Goal: Use online tool/utility: Utilize a website feature to perform a specific function

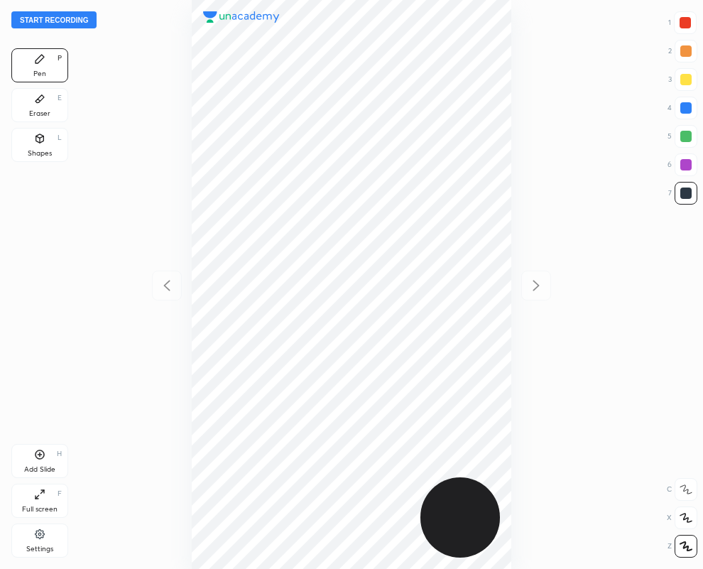
scroll to position [569, 476]
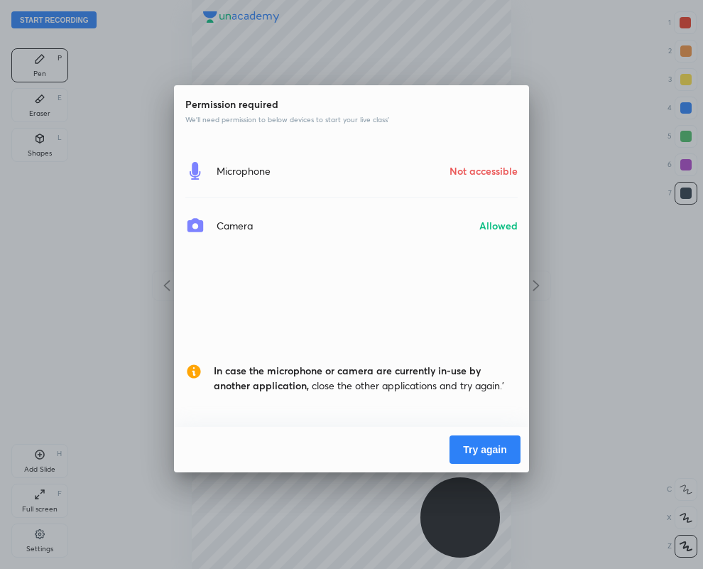
click at [494, 452] on button "Try again" at bounding box center [485, 449] width 71 height 28
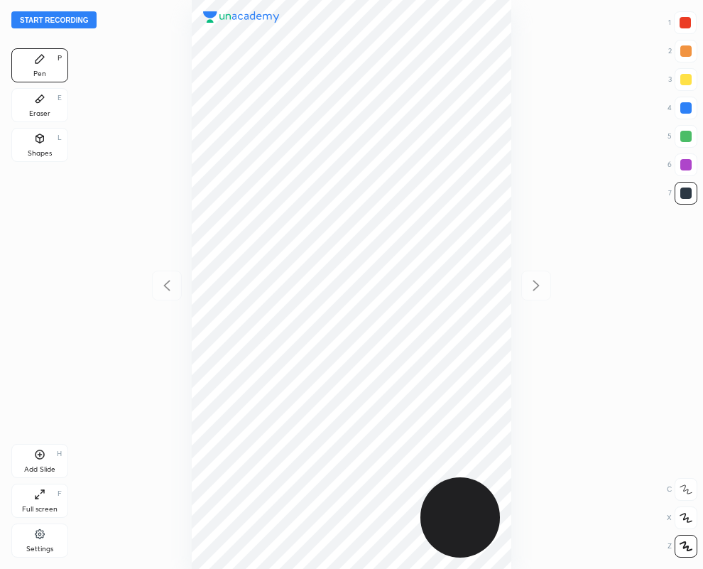
scroll to position [569, 476]
click at [685, 166] on div at bounding box center [686, 164] width 11 height 11
click at [43, 142] on icon at bounding box center [39, 138] width 11 height 11
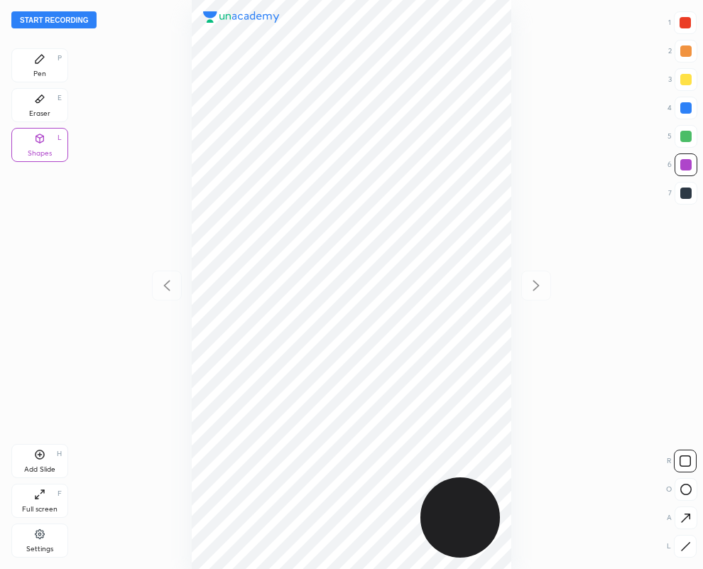
drag, startPoint x: 685, startPoint y: 541, endPoint x: 671, endPoint y: 538, distance: 13.8
click at [685, 540] on div at bounding box center [685, 546] width 23 height 23
click at [38, 58] on icon at bounding box center [39, 58] width 11 height 11
click at [36, 147] on div "Shapes L" at bounding box center [39, 145] width 57 height 34
click at [685, 544] on icon at bounding box center [686, 546] width 11 height 11
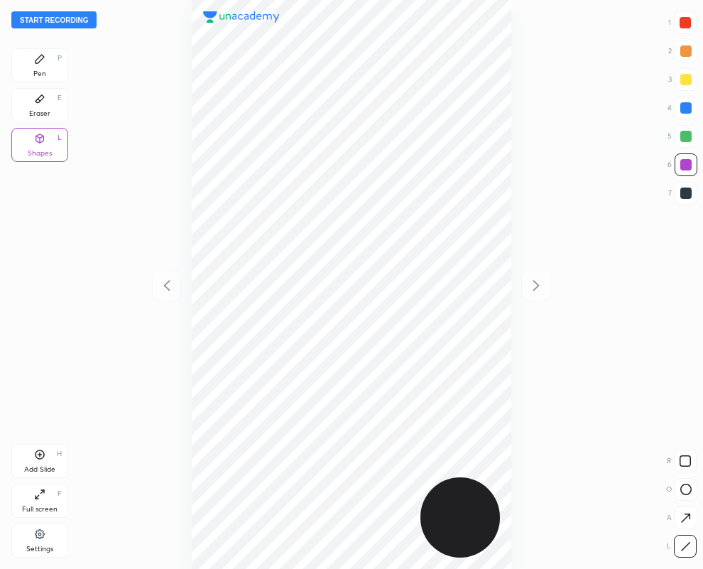
click at [683, 21] on div at bounding box center [685, 22] width 11 height 11
click at [42, 108] on div "Eraser E" at bounding box center [39, 105] width 57 height 34
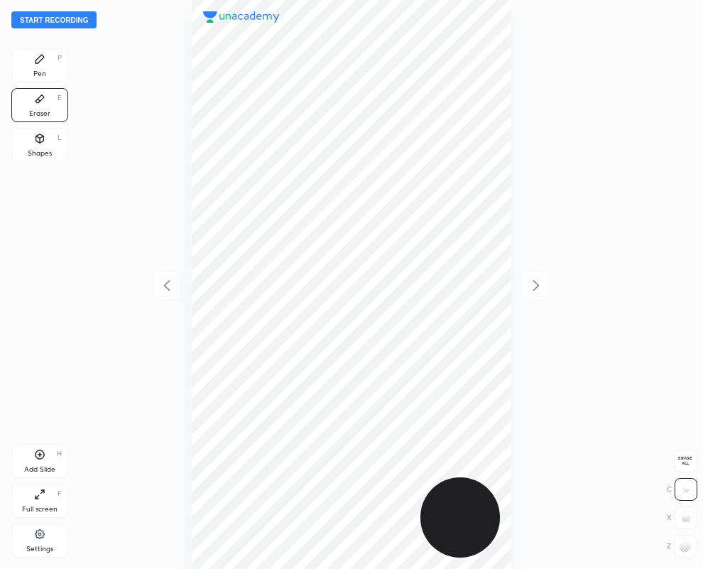
drag, startPoint x: 38, startPoint y: 68, endPoint x: 38, endPoint y: 77, distance: 8.6
click at [40, 68] on div "Pen P" at bounding box center [39, 65] width 57 height 34
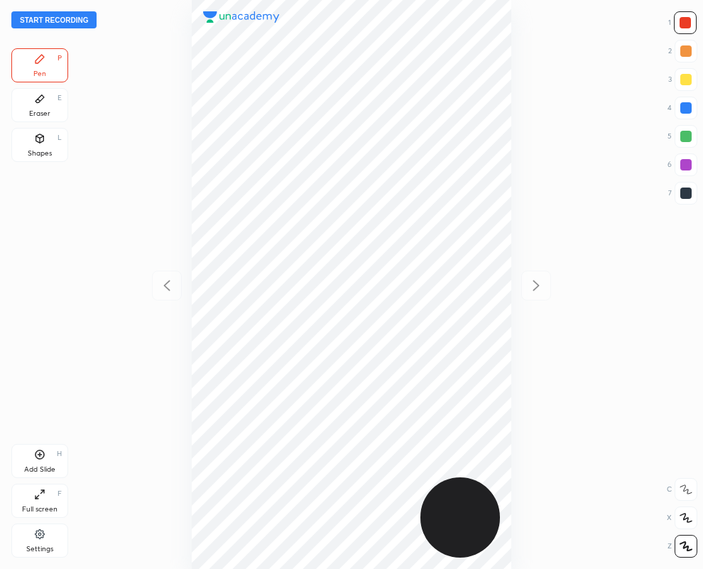
drag, startPoint x: 38, startPoint y: 146, endPoint x: 60, endPoint y: 187, distance: 47.1
click at [36, 143] on div "Shapes L" at bounding box center [39, 145] width 57 height 34
drag, startPoint x: 693, startPoint y: 546, endPoint x: 699, endPoint y: 393, distance: 152.9
click at [691, 544] on div at bounding box center [685, 546] width 23 height 23
click at [682, 109] on div at bounding box center [686, 107] width 11 height 11
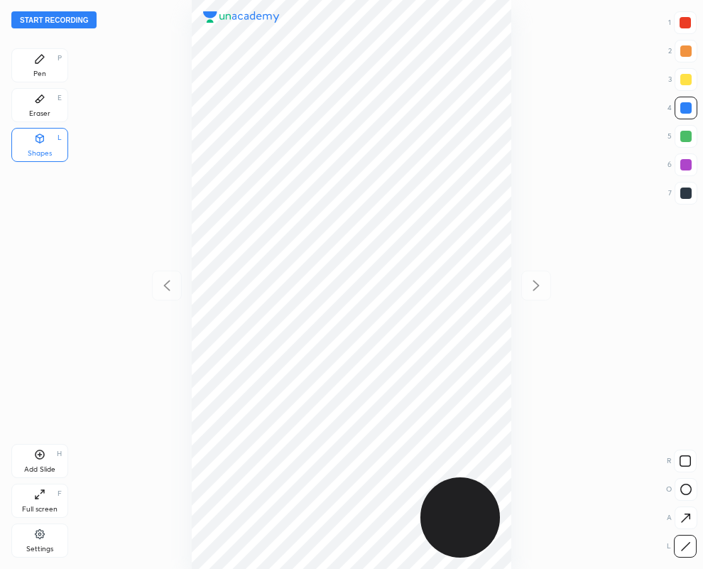
click at [47, 99] on div "Eraser E" at bounding box center [39, 105] width 57 height 34
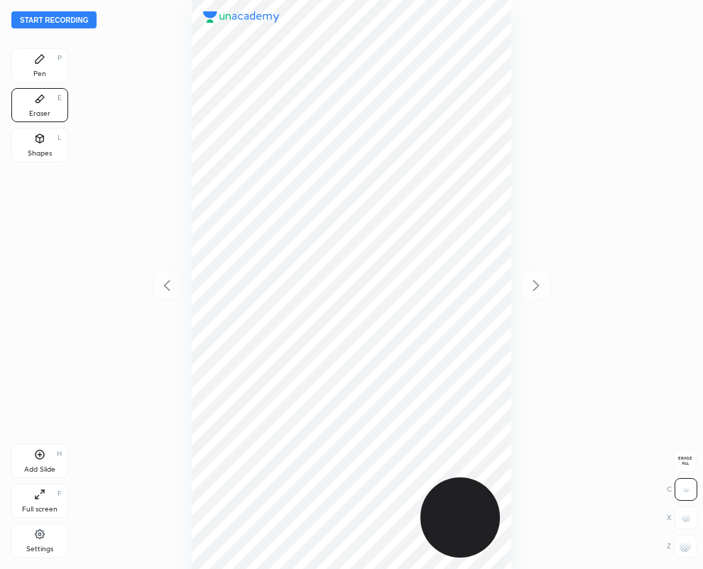
click at [43, 61] on icon at bounding box center [39, 58] width 11 height 11
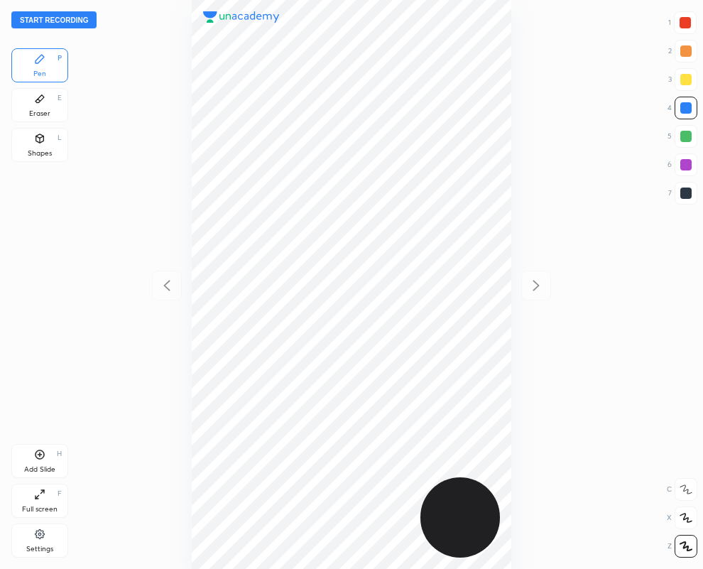
click at [687, 194] on div at bounding box center [686, 193] width 11 height 11
drag, startPoint x: 43, startPoint y: 111, endPoint x: 173, endPoint y: 259, distance: 197.3
click at [55, 133] on div "Pen P Eraser E Shapes L" at bounding box center [39, 107] width 57 height 119
click at [48, 101] on div "Eraser E" at bounding box center [39, 105] width 57 height 34
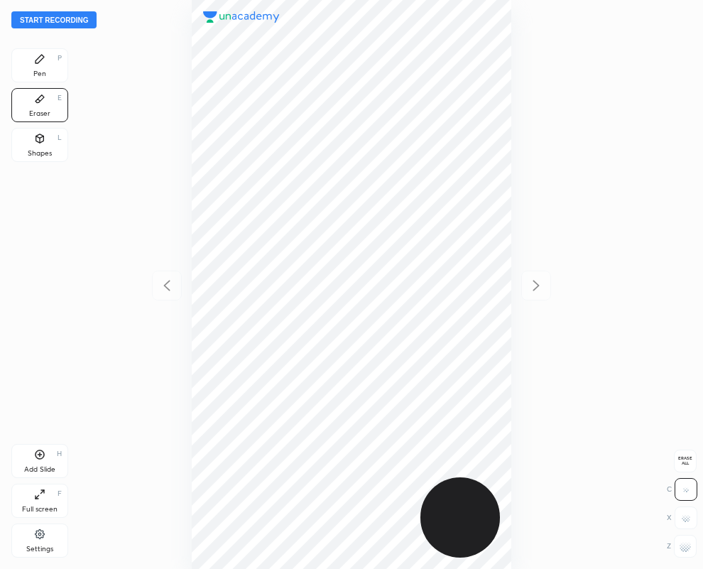
drag, startPoint x: 57, startPoint y: 69, endPoint x: 35, endPoint y: 72, distance: 22.2
click at [57, 69] on div "Pen P" at bounding box center [39, 65] width 57 height 34
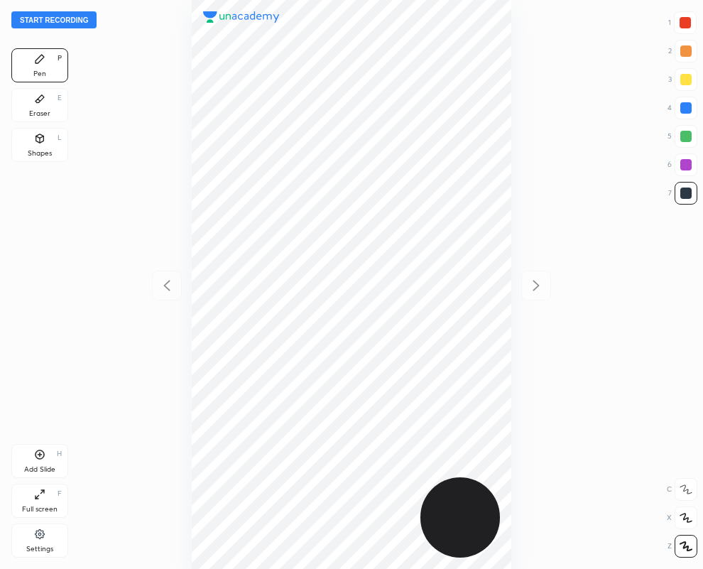
drag, startPoint x: 40, startPoint y: 104, endPoint x: 128, endPoint y: 160, distance: 104.4
click at [39, 103] on icon at bounding box center [39, 98] width 11 height 11
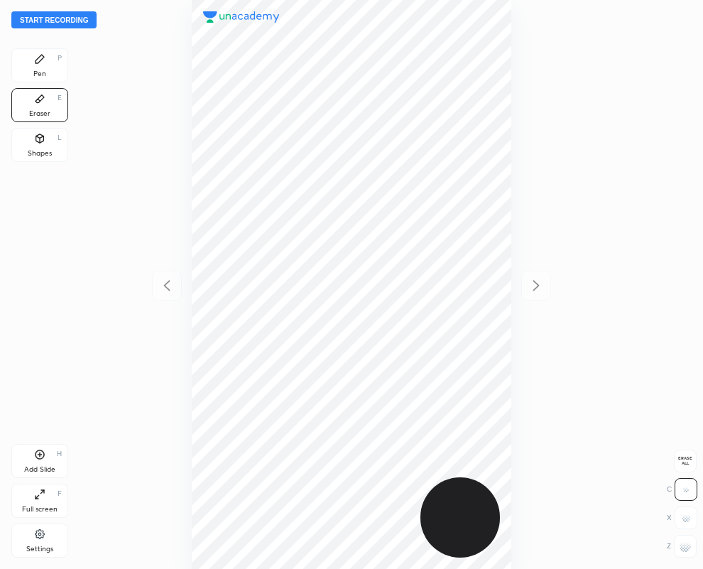
click at [42, 70] on div "Pen" at bounding box center [39, 73] width 13 height 7
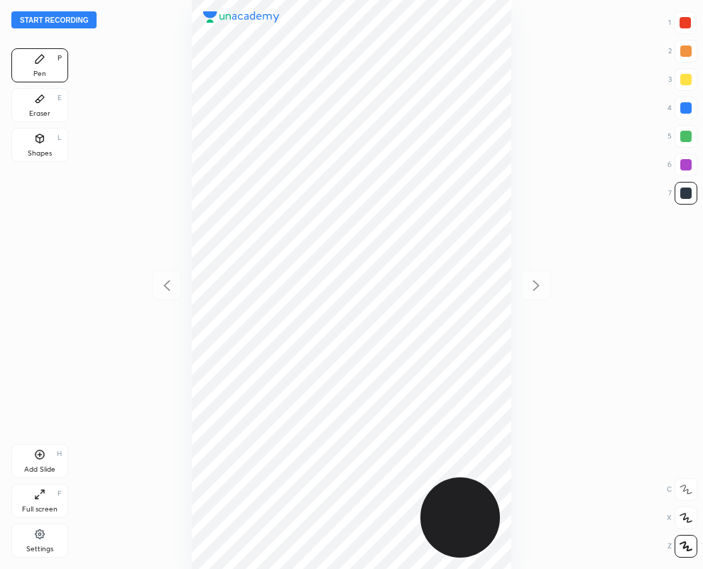
click at [685, 162] on div at bounding box center [686, 164] width 11 height 11
click at [690, 193] on div at bounding box center [686, 193] width 23 height 23
click at [690, 160] on div at bounding box center [686, 164] width 11 height 11
click at [681, 192] on div at bounding box center [686, 193] width 11 height 11
drag, startPoint x: 46, startPoint y: 109, endPoint x: 116, endPoint y: 239, distance: 147.8
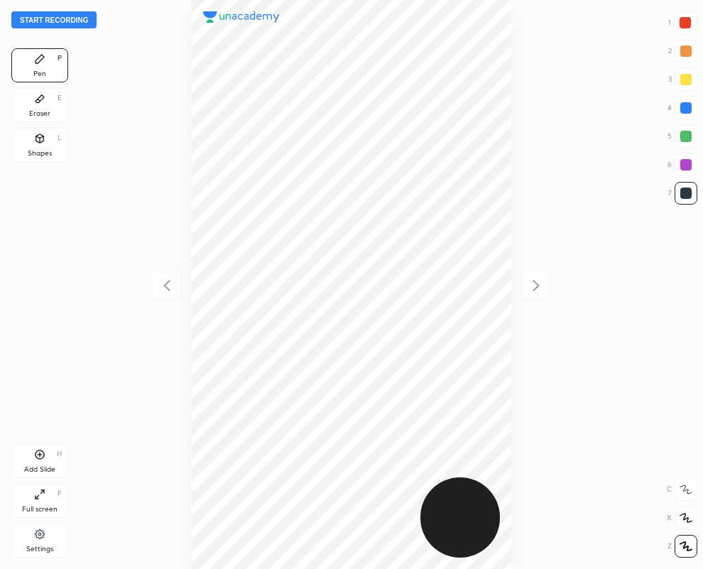
click at [45, 110] on div "Eraser" at bounding box center [39, 113] width 21 height 7
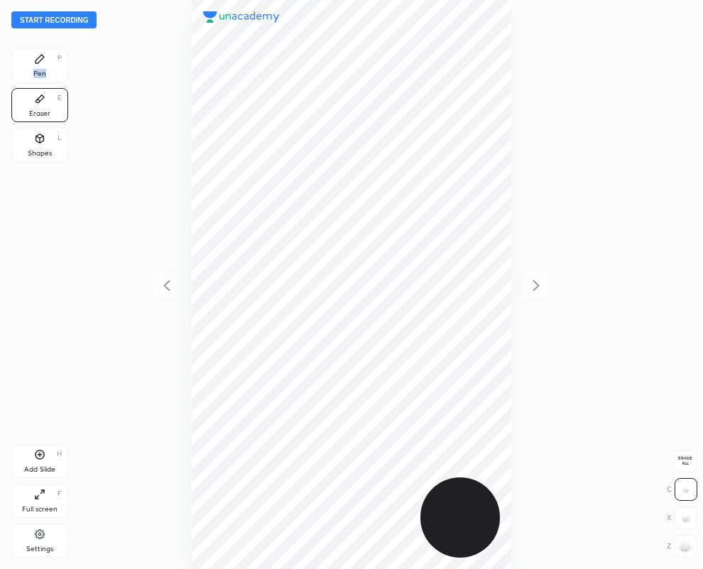
click at [51, 66] on div "Pen P" at bounding box center [39, 65] width 57 height 34
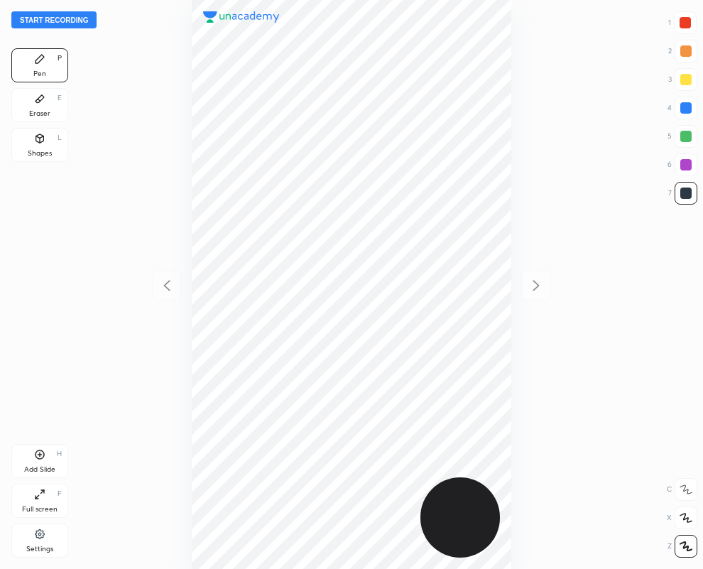
drag, startPoint x: 684, startPoint y: 110, endPoint x: 519, endPoint y: 178, distance: 178.7
click at [683, 110] on div at bounding box center [686, 107] width 11 height 11
click at [688, 186] on div at bounding box center [686, 193] width 23 height 23
drag, startPoint x: 33, startPoint y: 104, endPoint x: 170, endPoint y: 494, distance: 413.4
click at [33, 117] on div "Eraser E" at bounding box center [39, 105] width 57 height 34
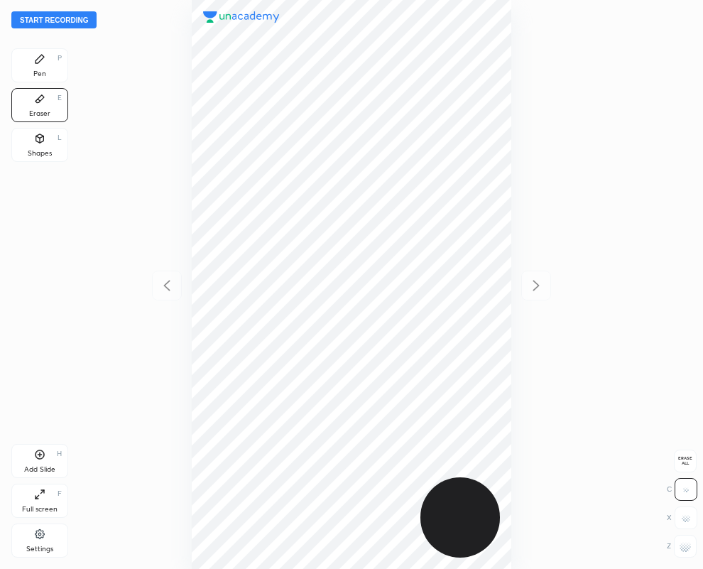
click at [43, 61] on icon at bounding box center [39, 58] width 11 height 11
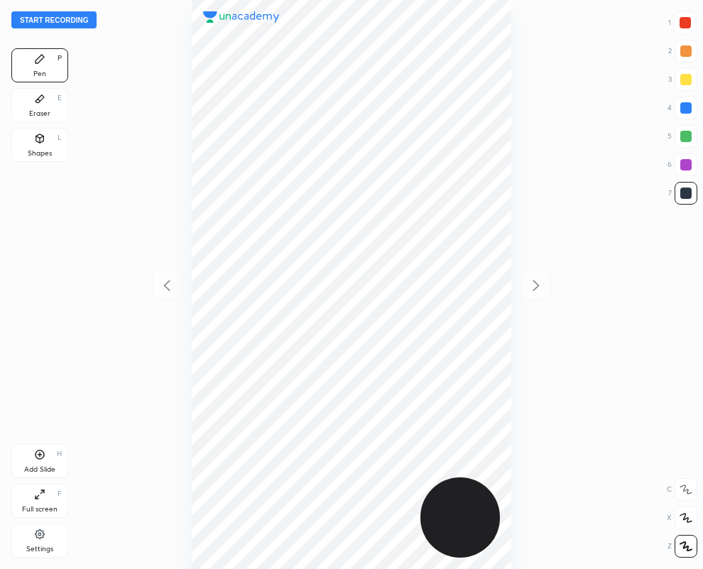
drag, startPoint x: 686, startPoint y: 20, endPoint x: 657, endPoint y: 37, distance: 33.7
click at [684, 21] on div at bounding box center [685, 22] width 11 height 11
drag, startPoint x: 693, startPoint y: 196, endPoint x: 676, endPoint y: 202, distance: 18.9
click at [691, 196] on div at bounding box center [686, 193] width 23 height 23
click at [45, 116] on div "Eraser" at bounding box center [39, 113] width 21 height 7
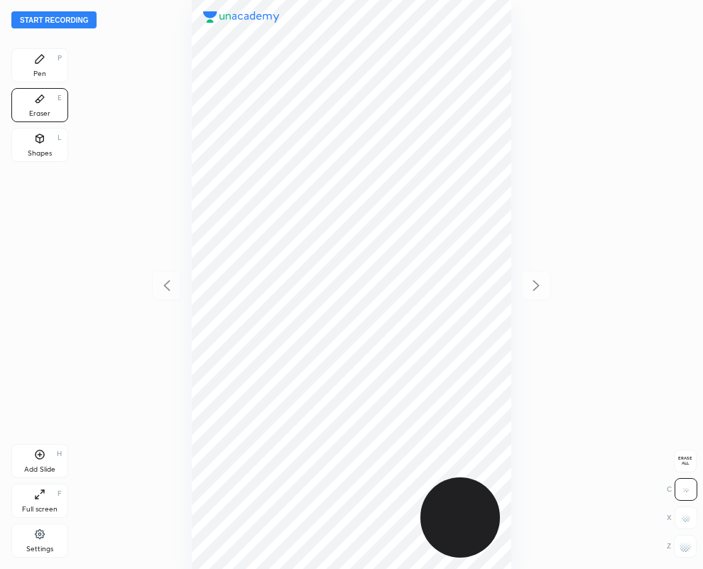
click at [685, 547] on rect at bounding box center [685, 546] width 1 height 1
click at [53, 58] on div "Pen P" at bounding box center [39, 65] width 57 height 34
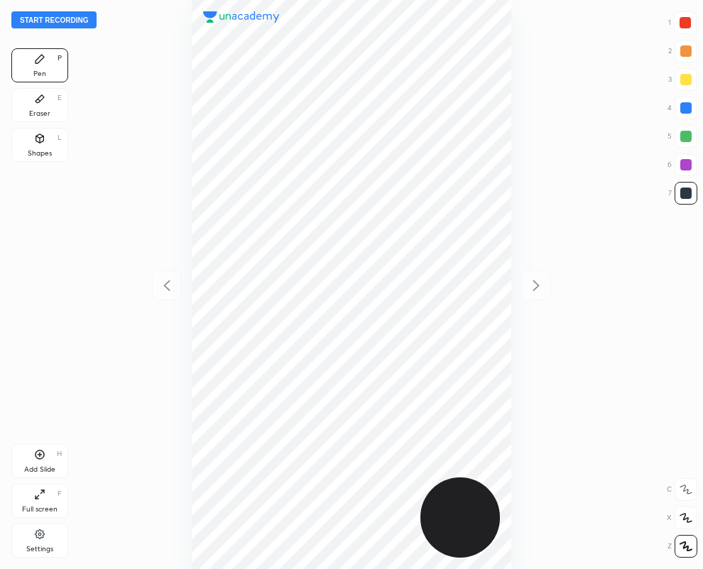
drag, startPoint x: 35, startPoint y: 456, endPoint x: 28, endPoint y: 451, distance: 8.1
click at [34, 453] on icon at bounding box center [39, 454] width 11 height 11
click at [167, 283] on icon at bounding box center [166, 285] width 6 height 11
click at [537, 286] on icon at bounding box center [536, 285] width 6 height 11
drag, startPoint x: 23, startPoint y: 96, endPoint x: 624, endPoint y: 167, distance: 605.1
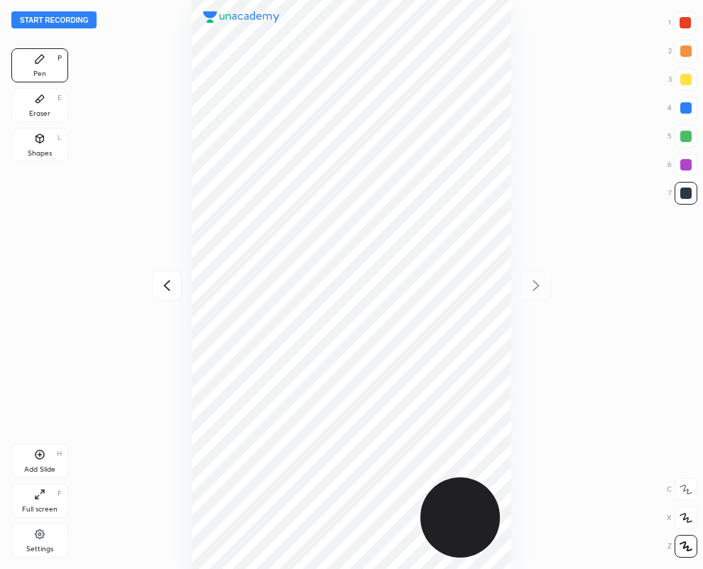
click at [32, 102] on div "Eraser E" at bounding box center [39, 105] width 57 height 34
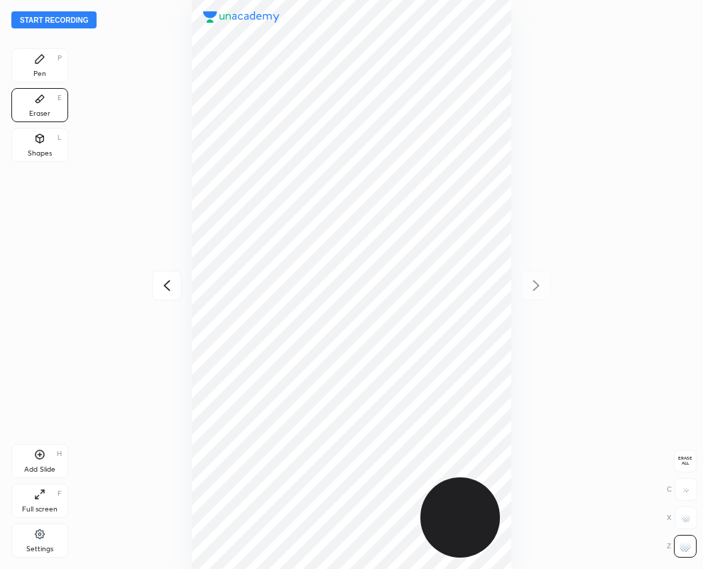
click at [35, 73] on div "Pen" at bounding box center [39, 73] width 13 height 7
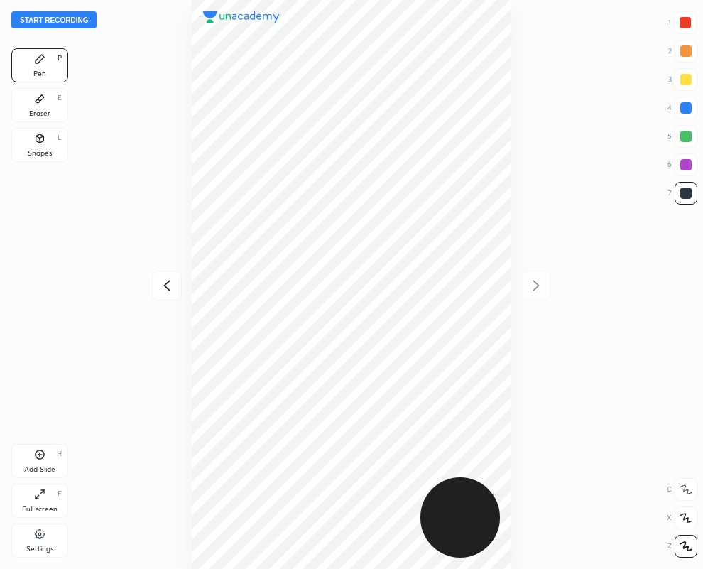
click at [686, 23] on div at bounding box center [685, 22] width 11 height 11
click at [45, 105] on div "Eraser E" at bounding box center [39, 105] width 57 height 34
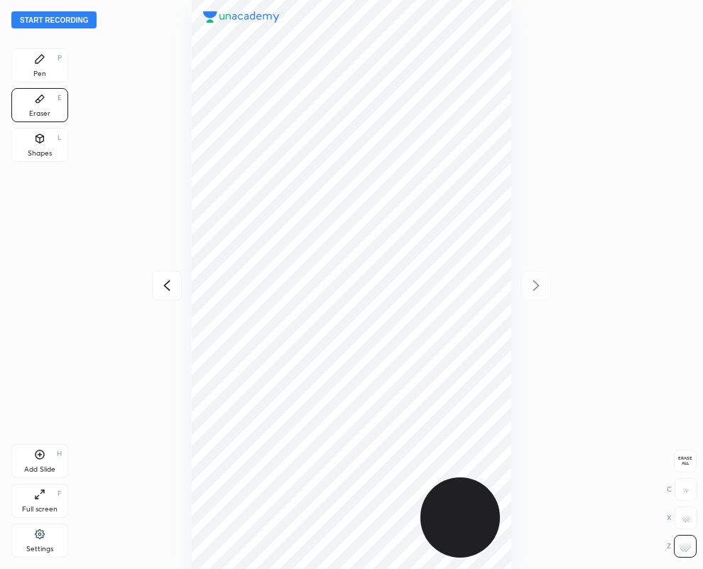
click at [39, 79] on div "Pen P" at bounding box center [39, 65] width 57 height 34
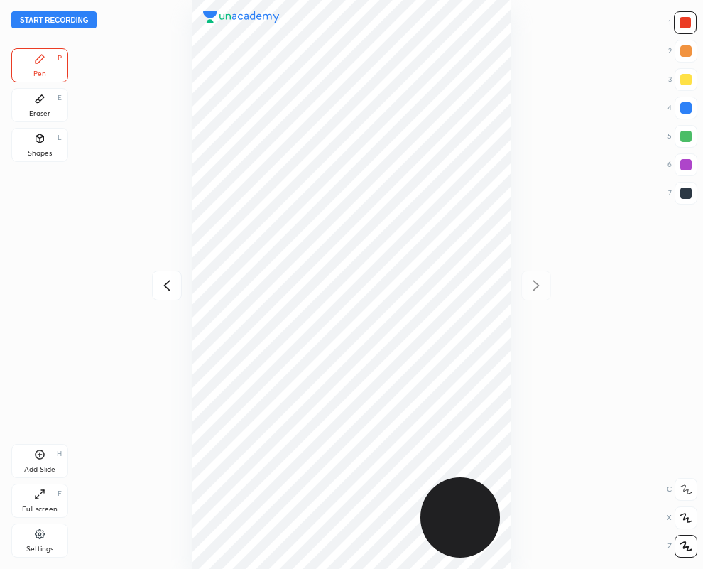
click at [681, 194] on div at bounding box center [686, 193] width 11 height 11
click at [695, 193] on div at bounding box center [686, 193] width 23 height 23
drag, startPoint x: 686, startPoint y: 16, endPoint x: 656, endPoint y: 40, distance: 38.8
click at [686, 18] on div at bounding box center [685, 22] width 11 height 11
drag, startPoint x: 690, startPoint y: 194, endPoint x: 526, endPoint y: 242, distance: 170.9
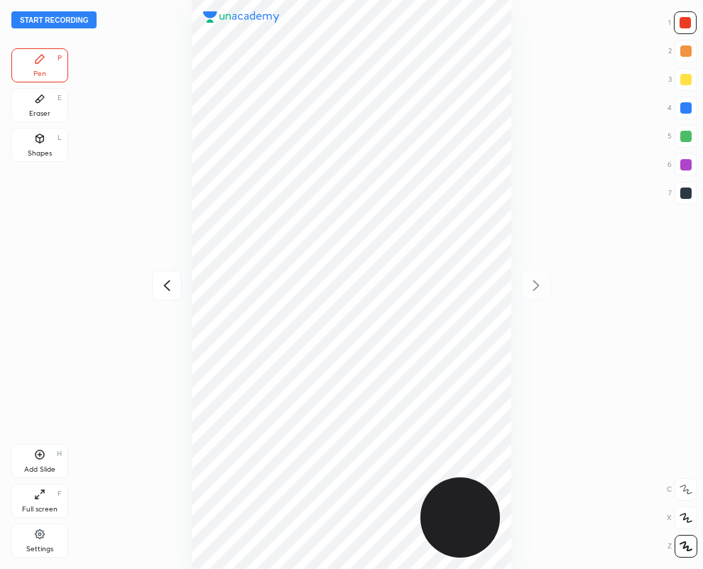
click at [689, 194] on div at bounding box center [686, 193] width 11 height 11
drag, startPoint x: 689, startPoint y: 18, endPoint x: 603, endPoint y: 79, distance: 105.4
click at [689, 18] on div at bounding box center [685, 22] width 11 height 11
click at [695, 190] on div at bounding box center [686, 193] width 23 height 23
click at [166, 286] on icon at bounding box center [166, 285] width 17 height 17
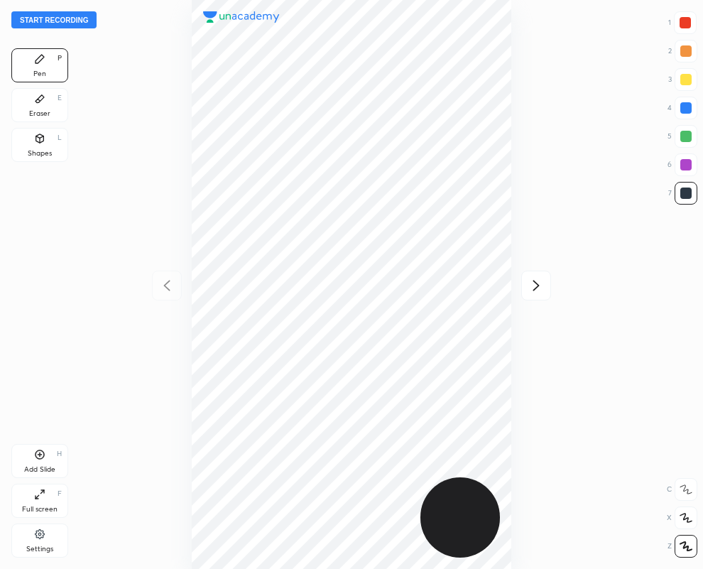
click at [48, 18] on button "Start recording" at bounding box center [53, 19] width 85 height 17
click at [684, 25] on div at bounding box center [685, 22] width 11 height 11
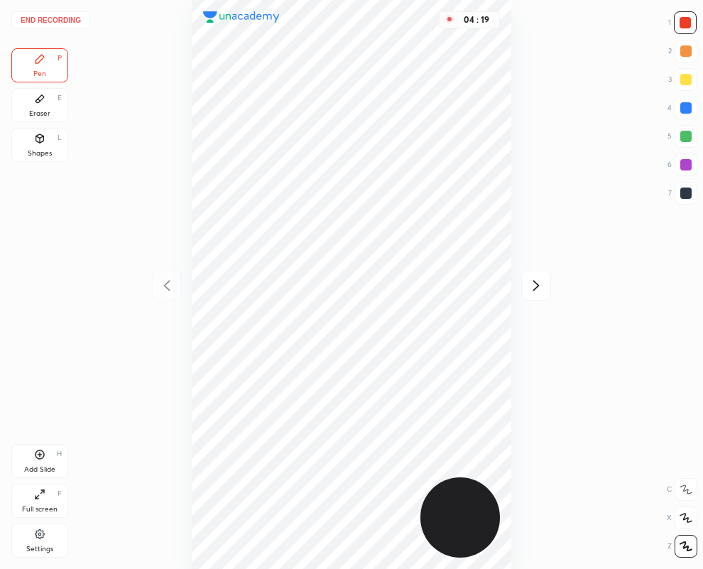
click at [535, 286] on icon at bounding box center [536, 285] width 17 height 17
click at [162, 286] on icon at bounding box center [166, 285] width 17 height 17
click at [536, 285] on icon at bounding box center [536, 285] width 17 height 17
click at [36, 20] on button "End recording" at bounding box center [50, 19] width 79 height 17
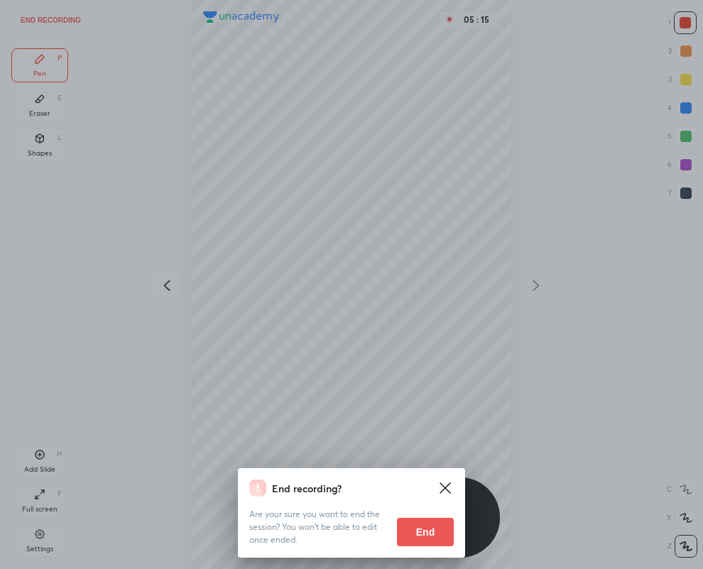
click at [435, 531] on button "End" at bounding box center [425, 532] width 57 height 28
